Goal: Transaction & Acquisition: Purchase product/service

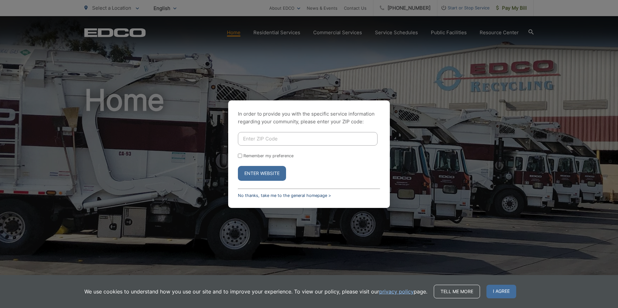
click at [313, 196] on link "No thanks, take me to the general homepage >" at bounding box center [284, 195] width 93 height 5
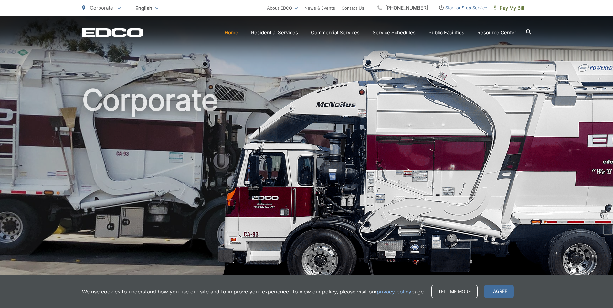
click at [498, 290] on span "I agree" at bounding box center [499, 292] width 30 height 14
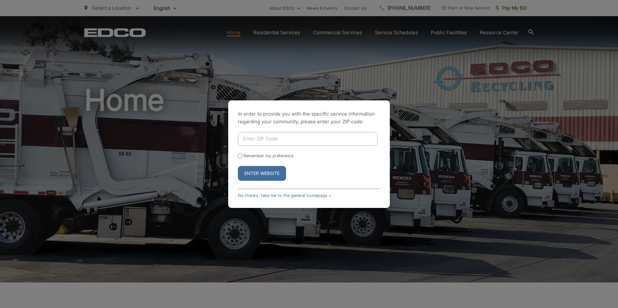
click at [255, 173] on button "Enter Website" at bounding box center [262, 173] width 48 height 15
click at [267, 170] on button "Enter Website" at bounding box center [262, 173] width 48 height 15
click at [254, 173] on button "Enter Website" at bounding box center [262, 173] width 48 height 15
click at [251, 196] on link "No thanks, take me to the general homepage >" at bounding box center [284, 195] width 93 height 5
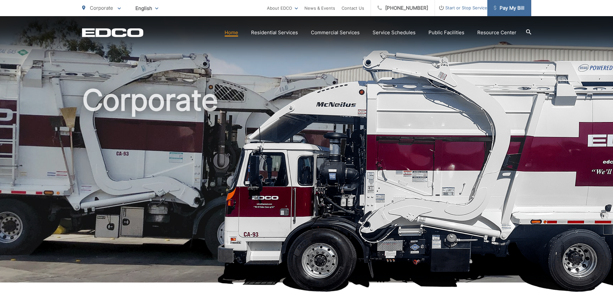
click at [515, 10] on span "Pay My Bill" at bounding box center [509, 8] width 31 height 8
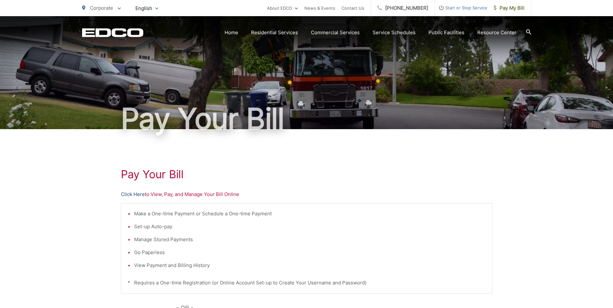
click at [135, 193] on link "Click Here" at bounding box center [133, 195] width 24 height 8
